Goal: Transaction & Acquisition: Purchase product/service

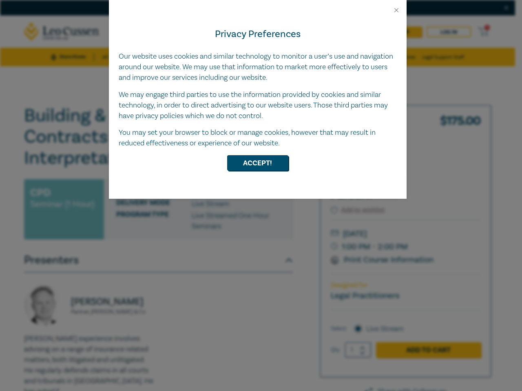
click at [261, 196] on div "Privacy Preferences Our website uses cookies and similar technology to monitor …" at bounding box center [257, 106] width 297 height 185
click at [396, 10] on button "Close" at bounding box center [395, 10] width 7 height 7
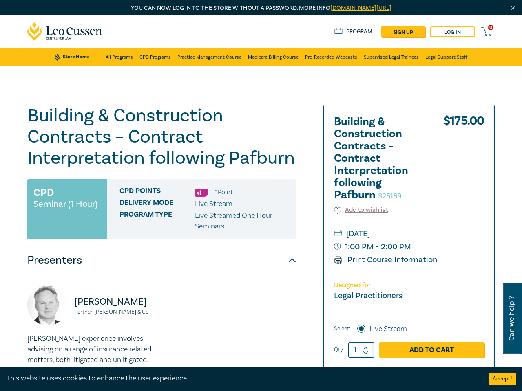
click at [258, 163] on h1 "Building & Construction Contracts – Contract Interpretation following Pafburn S…" at bounding box center [161, 137] width 269 height 64
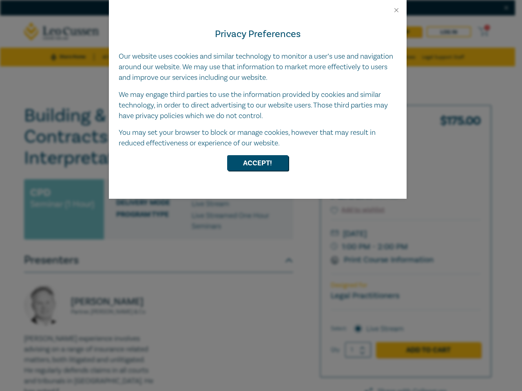
click at [261, 196] on div "Privacy Preferences Our website uses cookies and similar technology to monitor …" at bounding box center [257, 106] width 297 height 185
click at [396, 10] on button "Close" at bounding box center [395, 10] width 7 height 7
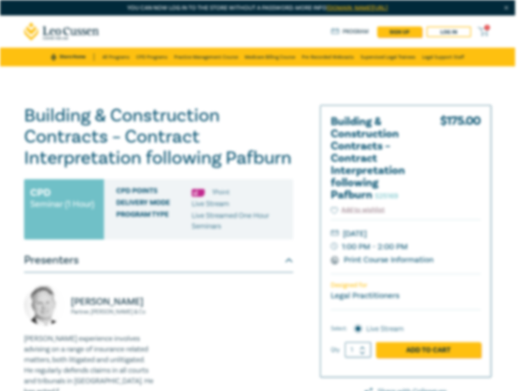
click at [258, 163] on h1 "Building & Construction Contracts – Contract Interpretation following Pafburn S…" at bounding box center [158, 137] width 269 height 64
